Goal: Understand process/instructions: Learn how to perform a task or action

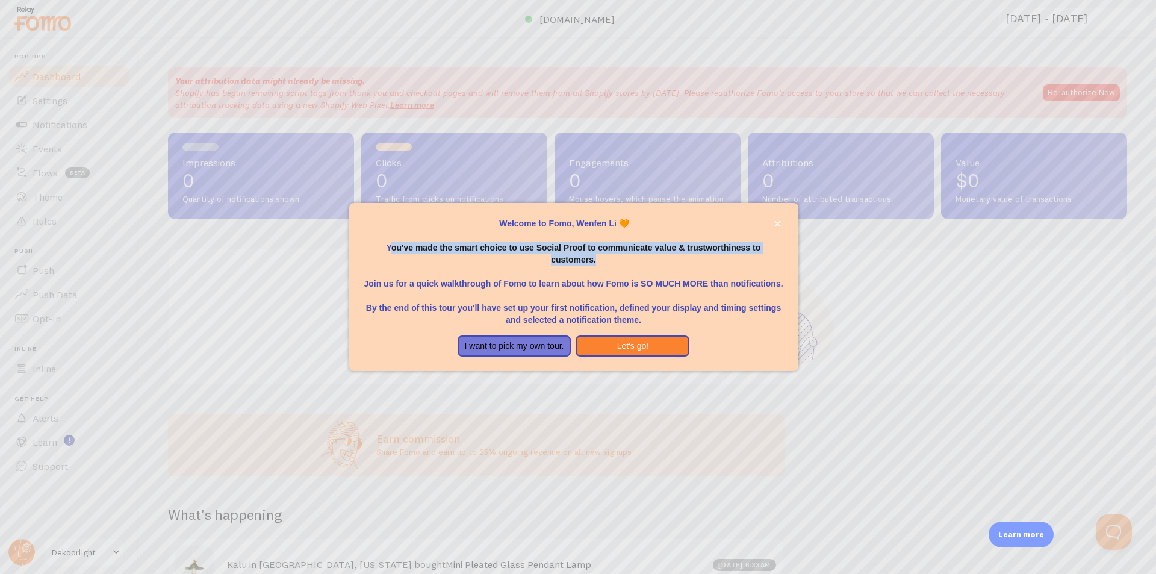
drag, startPoint x: 391, startPoint y: 250, endPoint x: 615, endPoint y: 258, distance: 223.6
click at [615, 258] on p "You've made the smart choice to use Social Proof to communicate value & trustwo…" at bounding box center [574, 247] width 420 height 36
copy p "ou've made the smart choice to use Social Proof to communicate value & trustwor…"
click at [623, 263] on p "You've made the smart choice to use Social Proof to communicate value & trustwo…" at bounding box center [574, 247] width 420 height 36
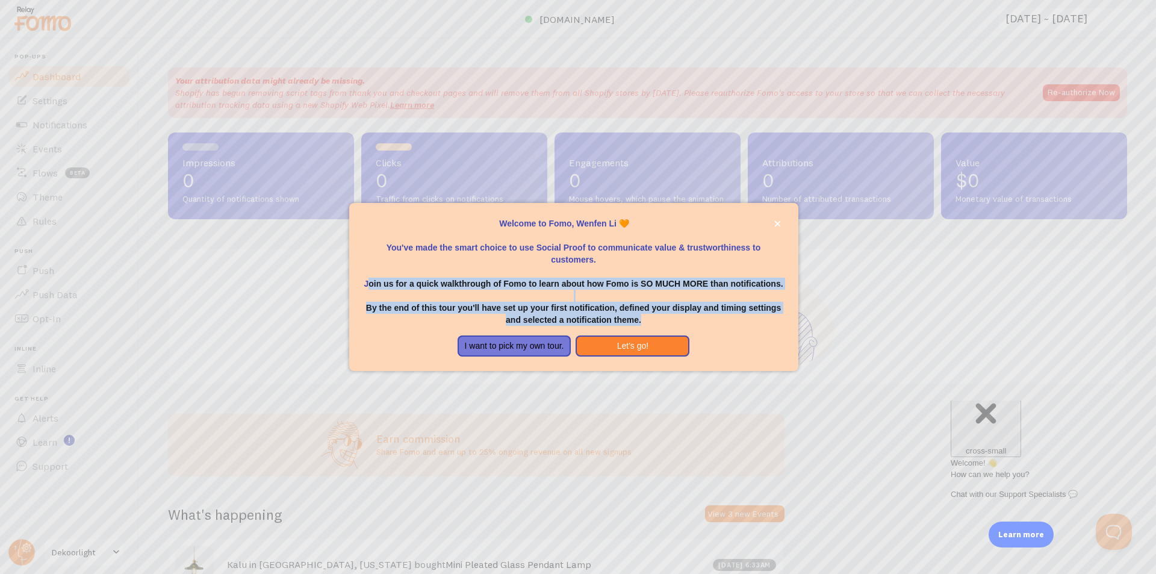
drag, startPoint x: 370, startPoint y: 288, endPoint x: 724, endPoint y: 328, distance: 355.7
click at [724, 328] on div "Welcome to Fomo, Wenfen Li 🧡 You've made the smart choice to use Social Proof t…" at bounding box center [573, 287] width 449 height 169
copy div "oin us for a quick walkthrough of Fomo to learn about how Fomo is SO MUCH MORE …"
click at [773, 223] on button "close," at bounding box center [777, 223] width 13 height 13
